Goal: Transaction & Acquisition: Purchase product/service

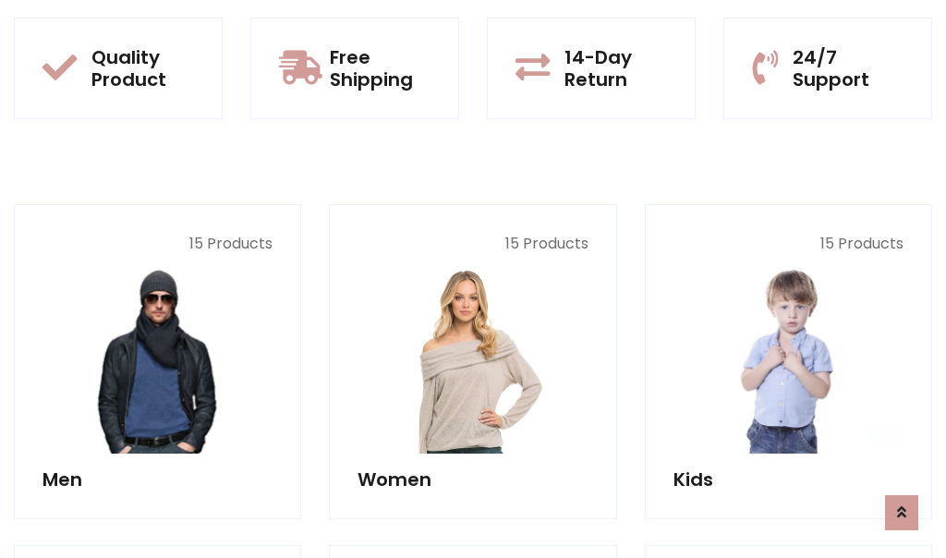
scroll to position [1649, 0]
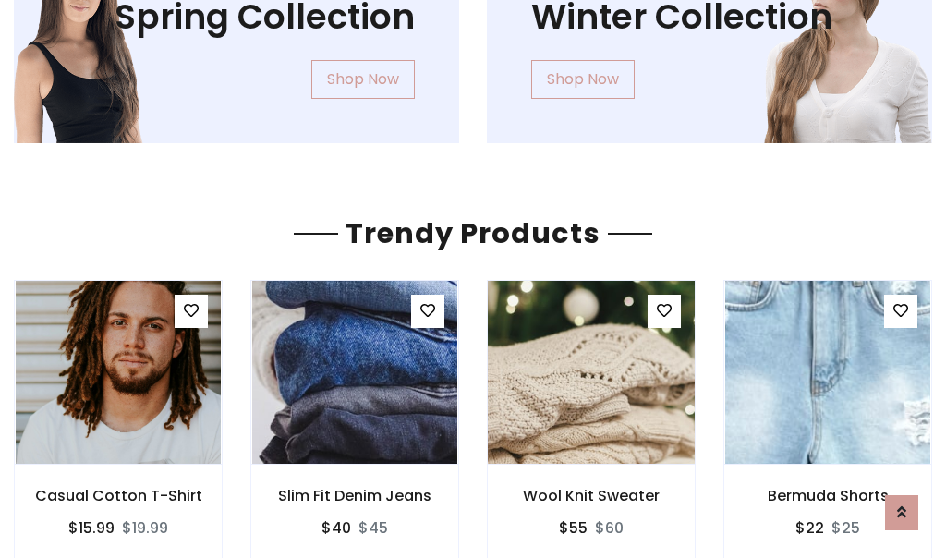
click at [591, 372] on img at bounding box center [591, 372] width 246 height 443
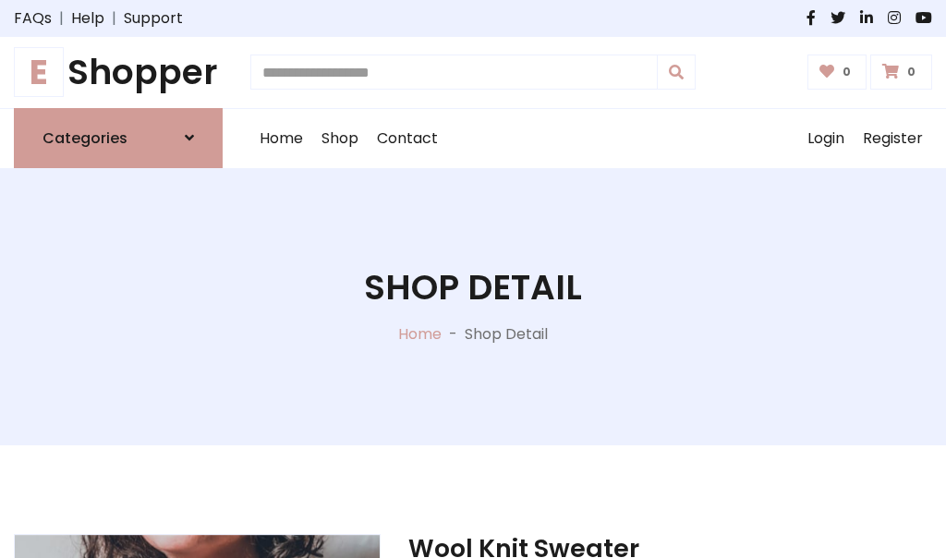
click at [118, 72] on h1 "E Shopper" at bounding box center [118, 73] width 209 height 42
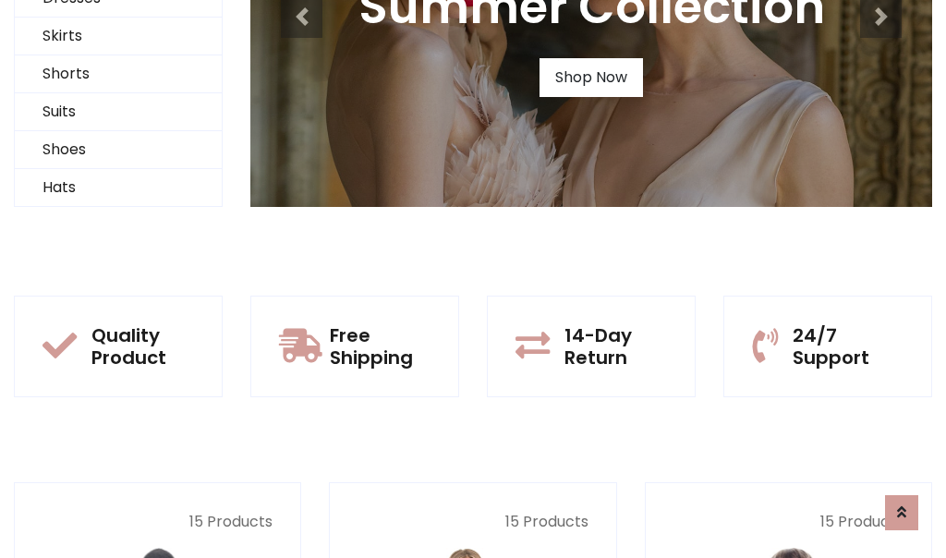
scroll to position [178, 0]
